Goal: Task Accomplishment & Management: Manage account settings

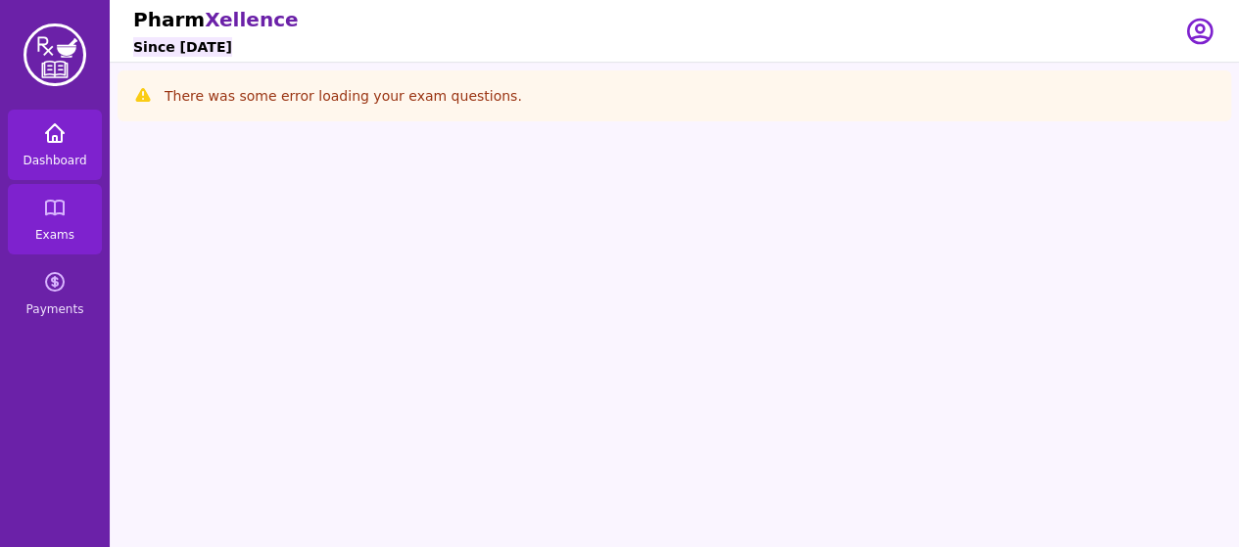
click at [34, 146] on link "Dashboard" at bounding box center [55, 145] width 94 height 70
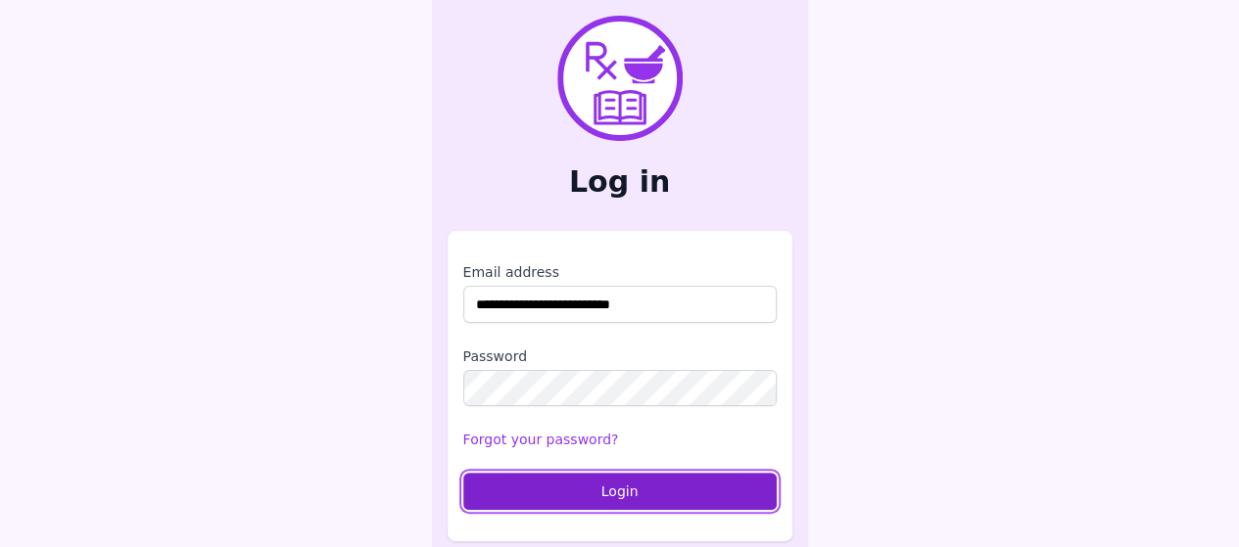
click at [564, 496] on button "Login" at bounding box center [619, 491] width 313 height 37
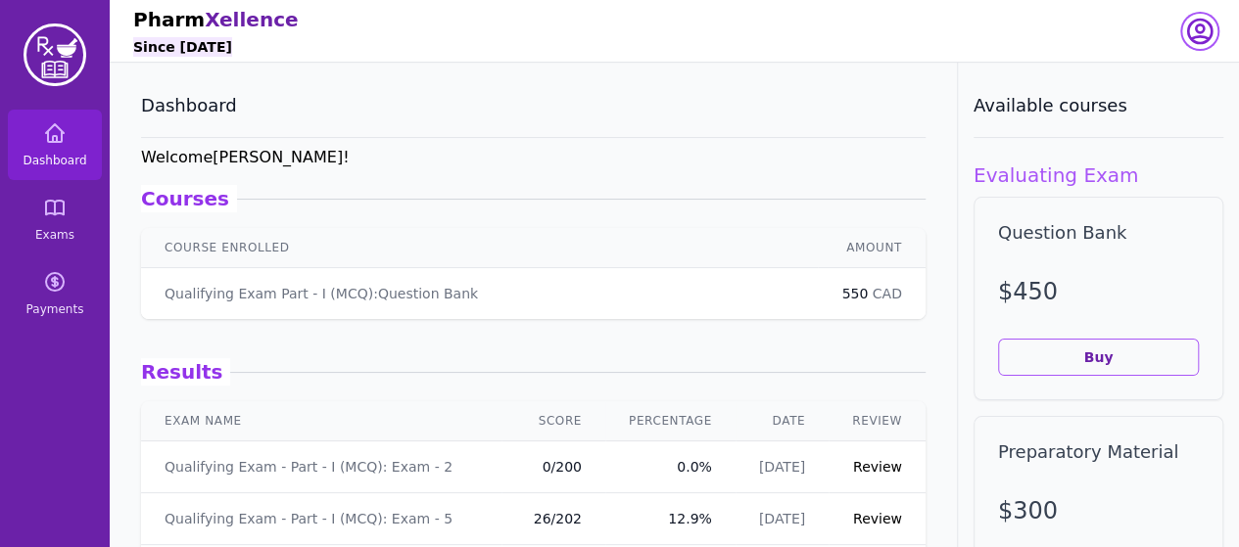
click at [1210, 31] on icon "button" at bounding box center [1199, 31] width 23 height 23
click at [1139, 108] on button "logout" at bounding box center [1121, 111] width 188 height 35
